Goal: Complete application form: Complete application form

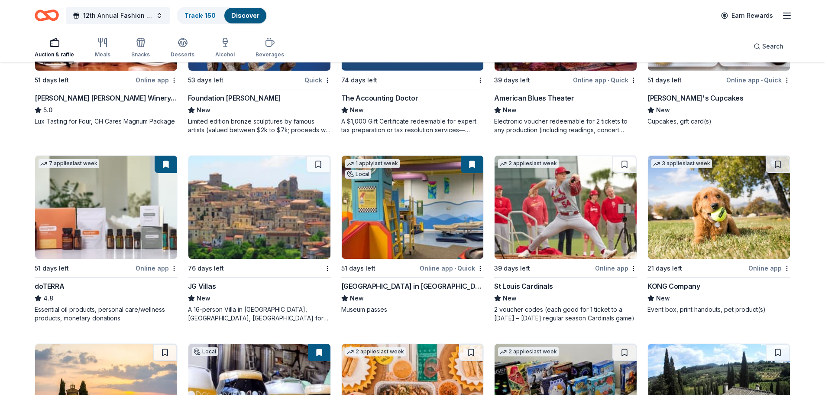
scroll to position [2585, 0]
click at [737, 221] on img at bounding box center [719, 207] width 142 height 103
click at [777, 162] on button at bounding box center [778, 164] width 24 height 17
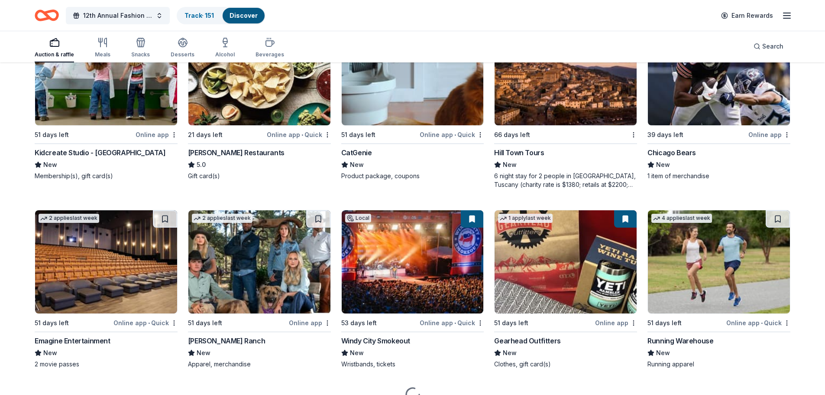
scroll to position [3104, 0]
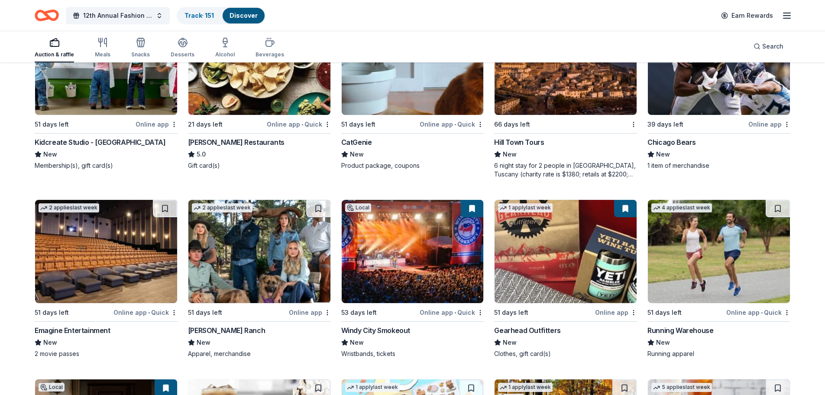
click at [101, 249] on img at bounding box center [106, 251] width 142 height 103
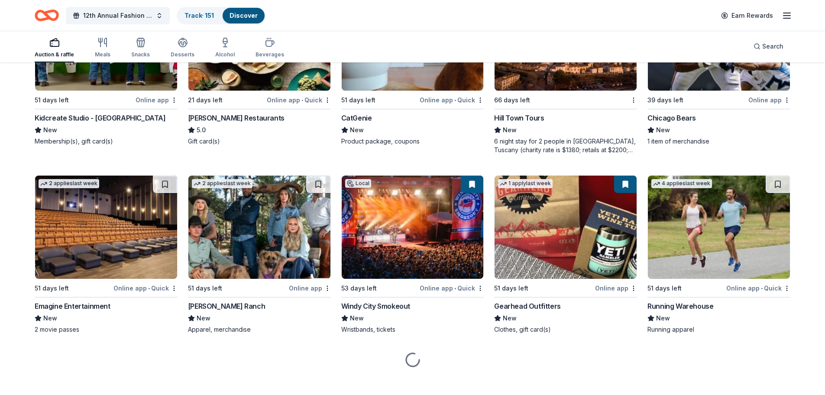
scroll to position [3148, 0]
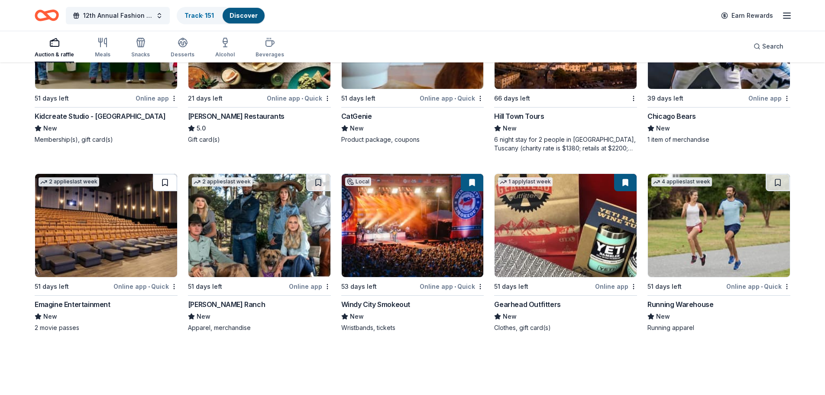
click at [165, 181] on button at bounding box center [165, 182] width 24 height 17
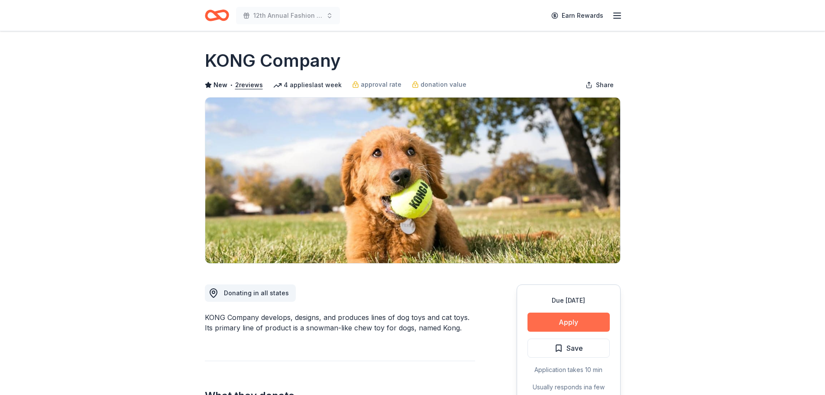
click at [568, 318] on button "Apply" at bounding box center [569, 321] width 82 height 19
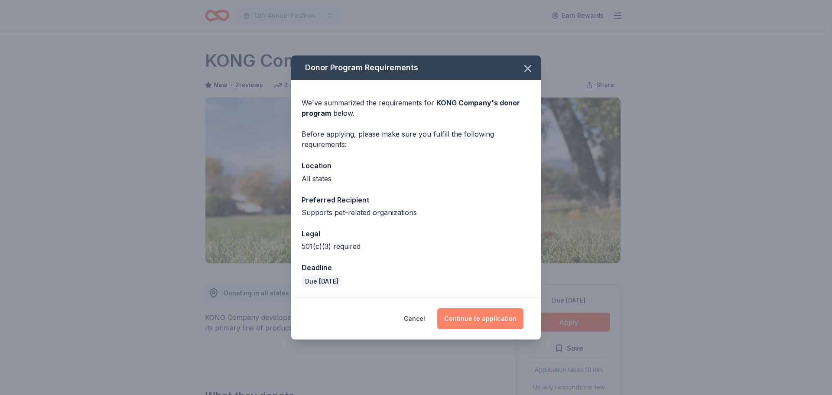
click at [484, 319] on button "Continue to application" at bounding box center [480, 318] width 86 height 21
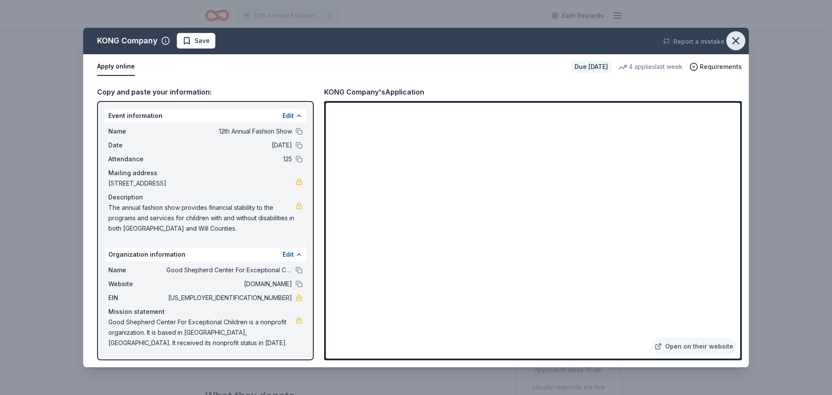
click at [737, 38] on icon "button" at bounding box center [736, 41] width 12 height 12
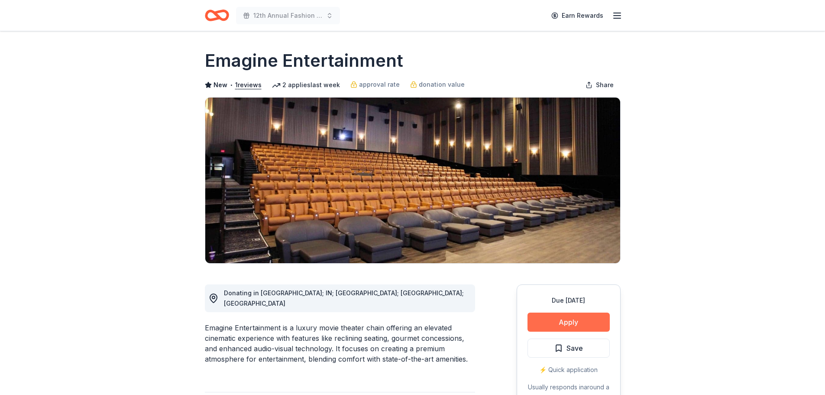
click at [573, 324] on button "Apply" at bounding box center [569, 321] width 82 height 19
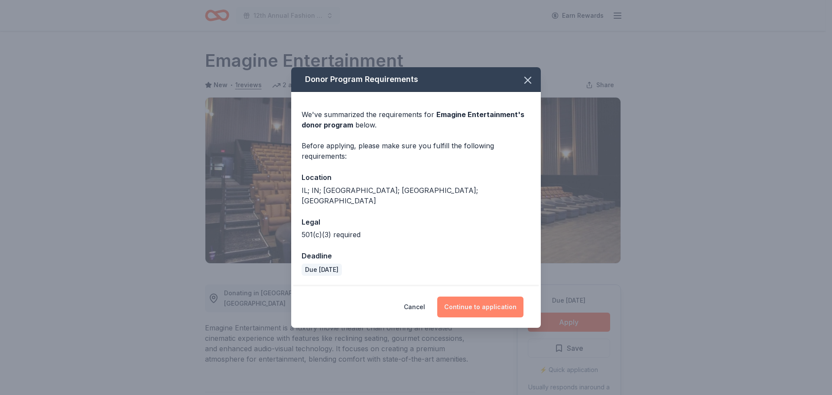
click at [487, 303] on button "Continue to application" at bounding box center [480, 306] width 86 height 21
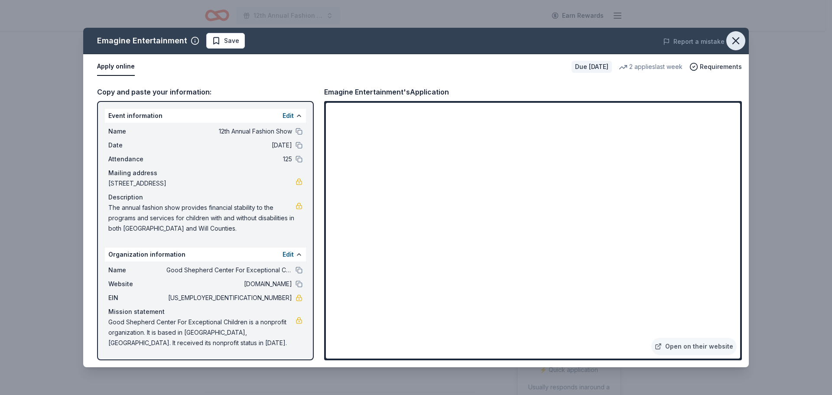
click at [733, 39] on icon "button" at bounding box center [736, 41] width 12 height 12
